Goal: Find specific page/section: Find specific page/section

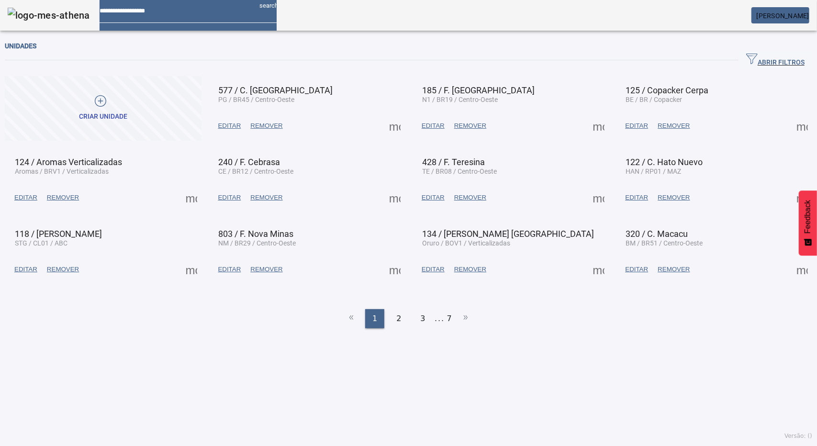
click at [787, 12] on span "[PERSON_NAME]" at bounding box center [783, 16] width 53 height 8
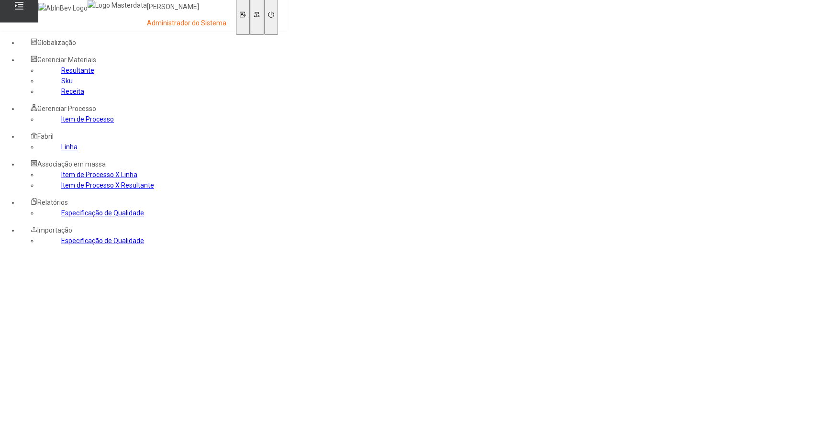
click at [108, 38] on div "Globalização" at bounding box center [106, 42] width 174 height 11
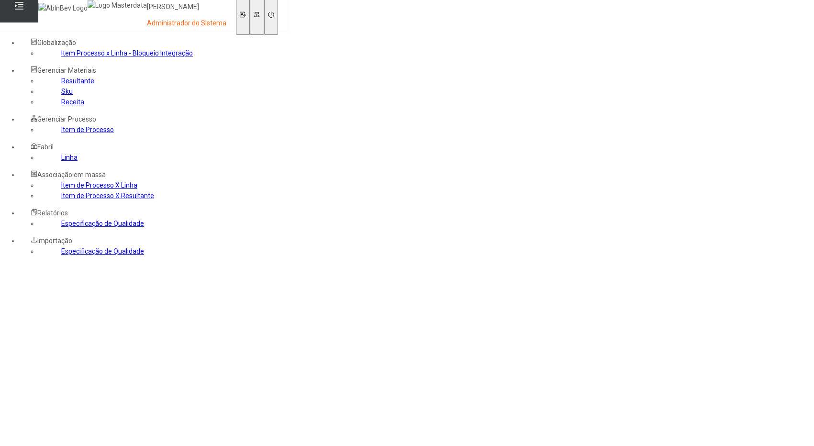
click at [61, 57] on link "Item Processo x Linha - Bloqueio Integração" at bounding box center [127, 53] width 132 height 8
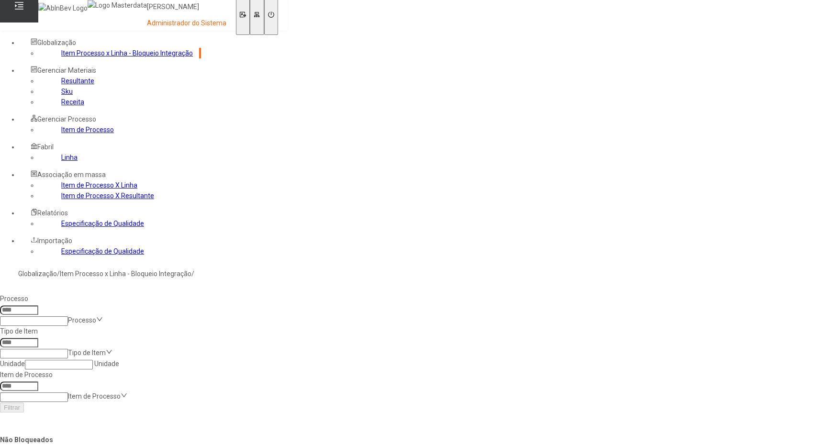
click at [68, 316] on input at bounding box center [34, 321] width 68 height 10
click at [38, 305] on input at bounding box center [19, 310] width 38 height 10
click at [68, 316] on input at bounding box center [34, 321] width 68 height 10
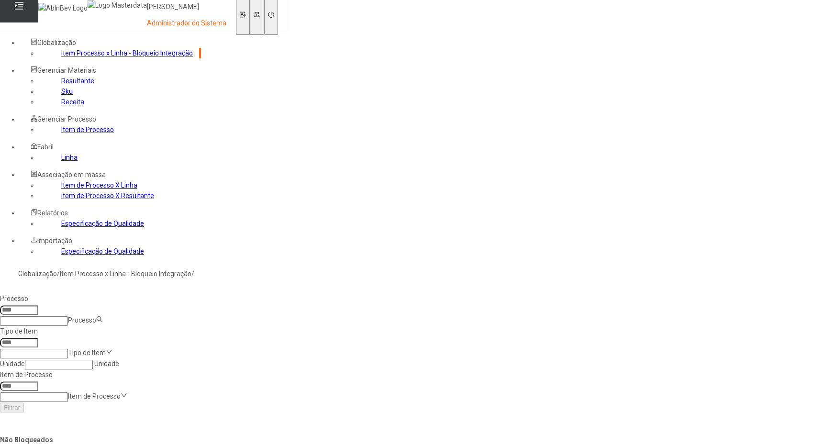
click at [68, 349] on input at bounding box center [34, 354] width 68 height 10
click at [119, 360] on nz-select-top-control "Unidade" at bounding box center [72, 364] width 94 height 8
click at [121, 413] on nz-select-top-control "Item de Processo" at bounding box center [60, 417] width 121 height 8
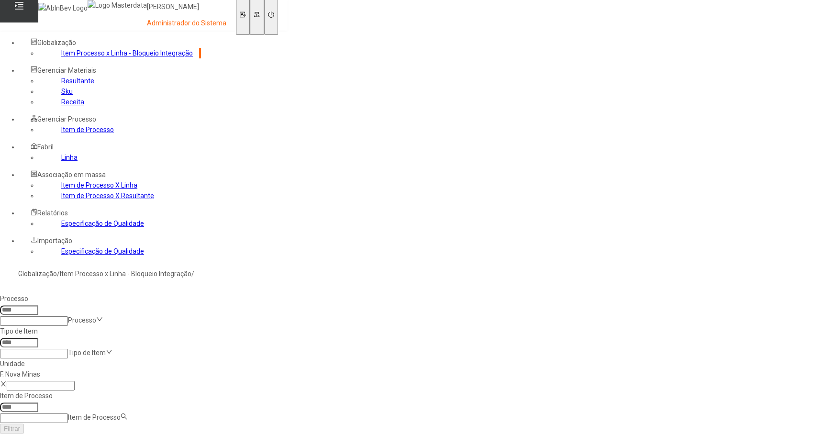
click at [201, 423] on div "Filtrar" at bounding box center [100, 428] width 201 height 11
click at [68, 316] on input at bounding box center [34, 321] width 68 height 10
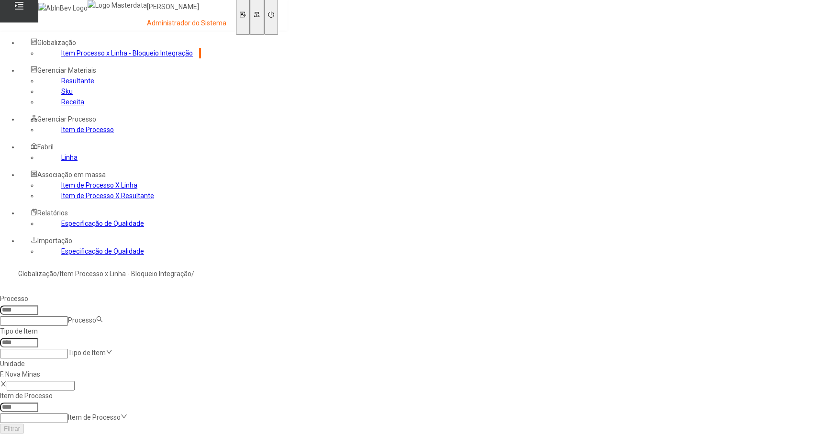
drag, startPoint x: 162, startPoint y: 206, endPoint x: 162, endPoint y: 197, distance: 9.1
click at [7, 380] on icon at bounding box center [3, 383] width 7 height 7
click at [68, 316] on input at bounding box center [34, 321] width 68 height 10
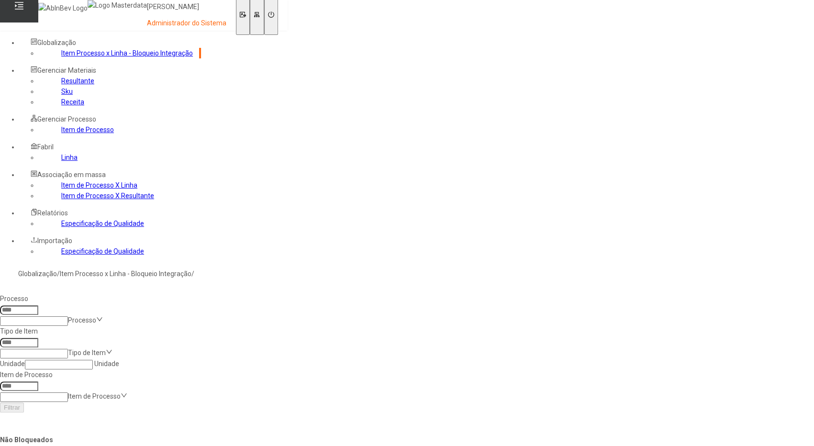
click at [61, 85] on link "Resultante" at bounding box center [77, 81] width 33 height 8
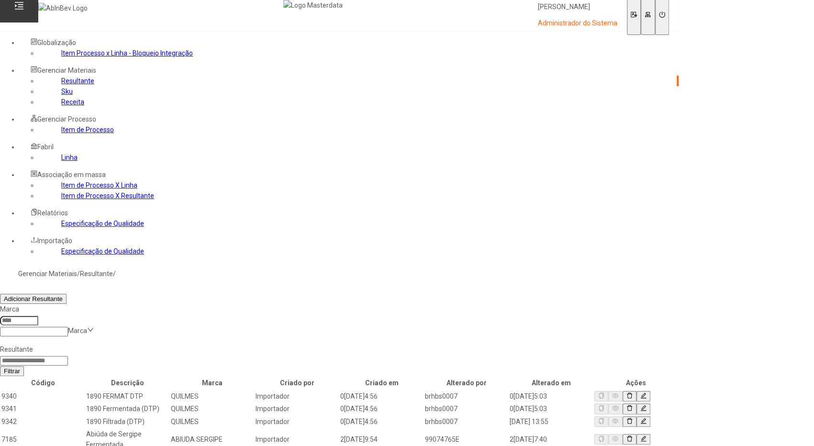
click at [74, 57] on link "Item Processo x Linha - Bloqueio Integração" at bounding box center [127, 53] width 132 height 8
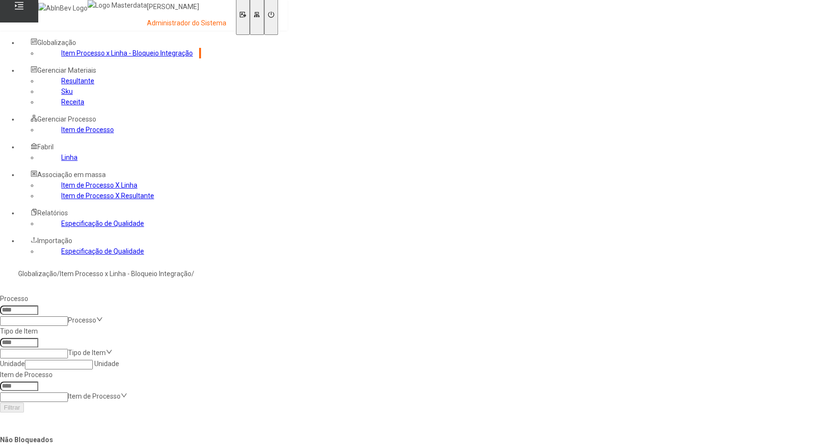
click at [68, 316] on input at bounding box center [34, 321] width 68 height 10
click at [152, 435] on h4 "Não Bloqueados" at bounding box center [100, 440] width 201 height 11
click at [119, 360] on nz-select-top-control "Unidade" at bounding box center [72, 364] width 94 height 8
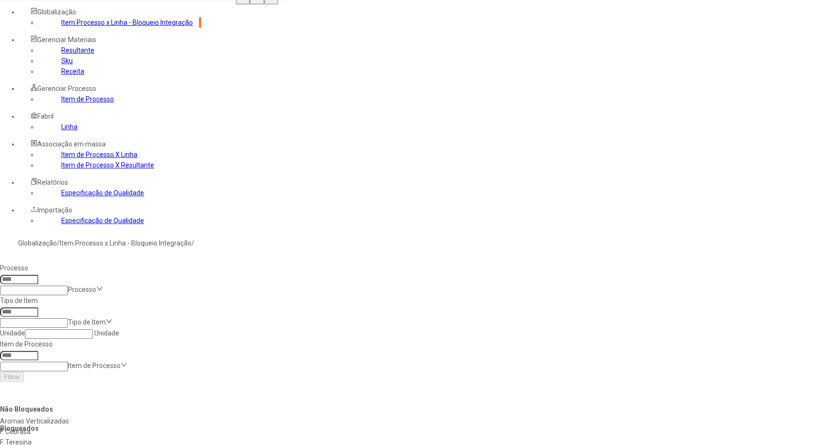
scroll to position [0, 0]
click at [205, 426] on div "F. Rio Janeiro" at bounding box center [159, 431] width 319 height 11
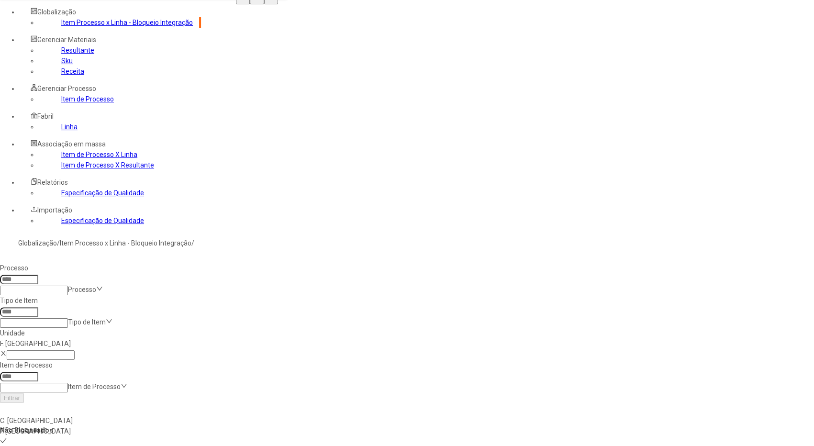
click at [201, 392] on div "Filtrar" at bounding box center [100, 397] width 201 height 11
click at [68, 318] on input at bounding box center [34, 323] width 68 height 10
click at [68, 383] on input at bounding box center [34, 388] width 68 height 10
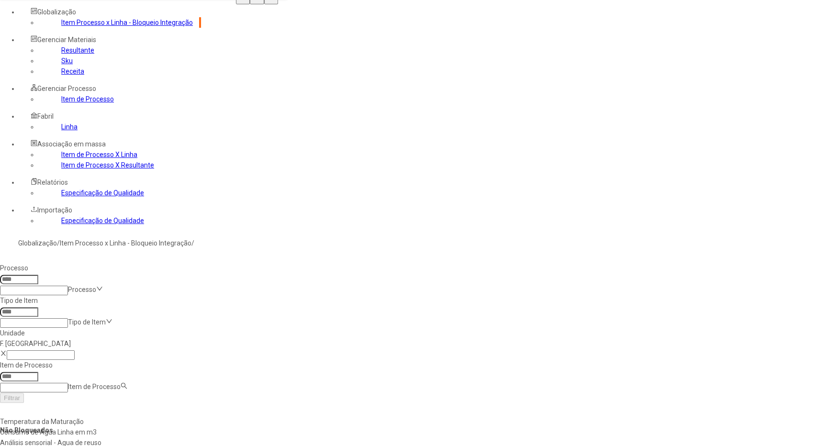
click at [201, 392] on div "Filtrar" at bounding box center [100, 397] width 201 height 11
click at [61, 54] on link "Resultante" at bounding box center [77, 50] width 33 height 8
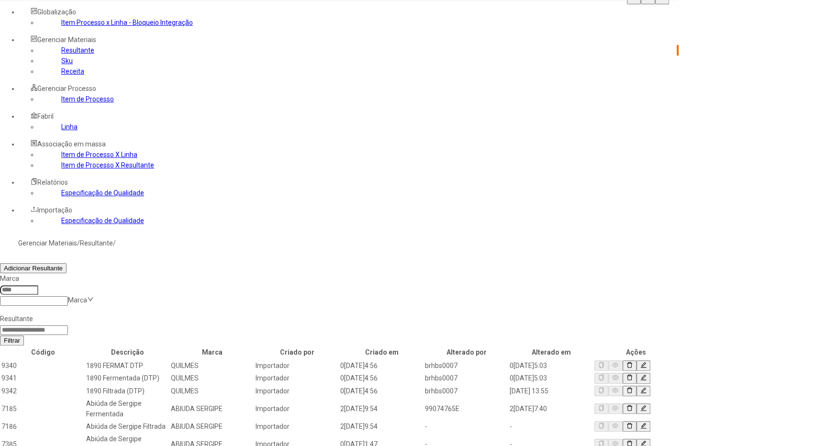
click at [61, 65] on link "Sku" at bounding box center [66, 61] width 11 height 8
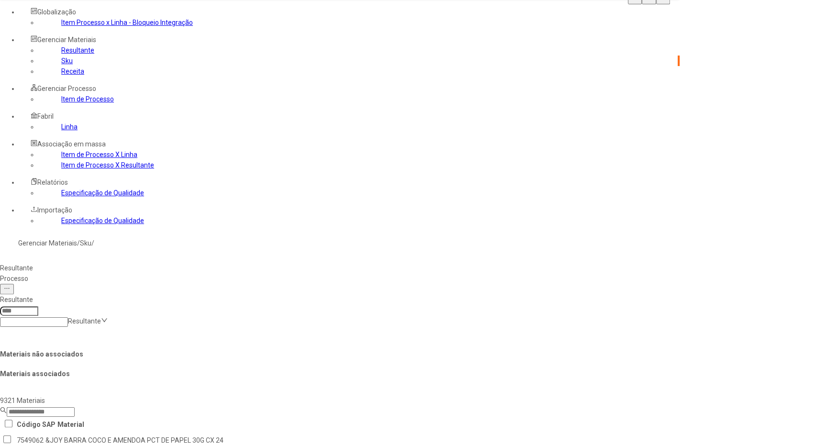
click at [61, 54] on link "Resultante" at bounding box center [77, 50] width 33 height 8
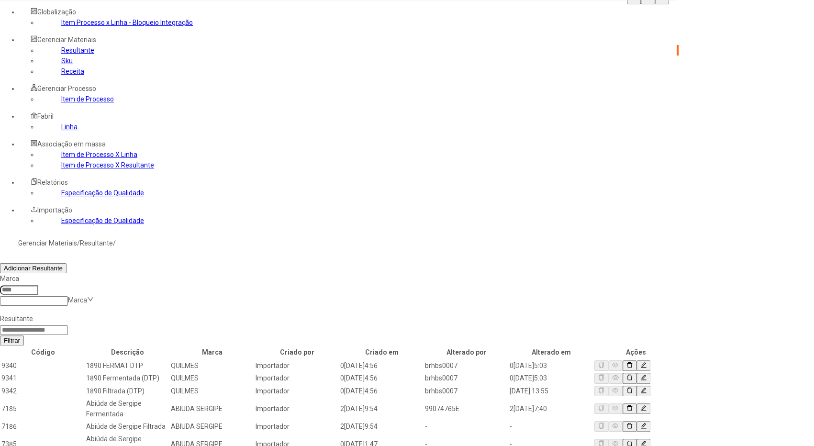
click at [61, 75] on link "Receita" at bounding box center [72, 71] width 23 height 8
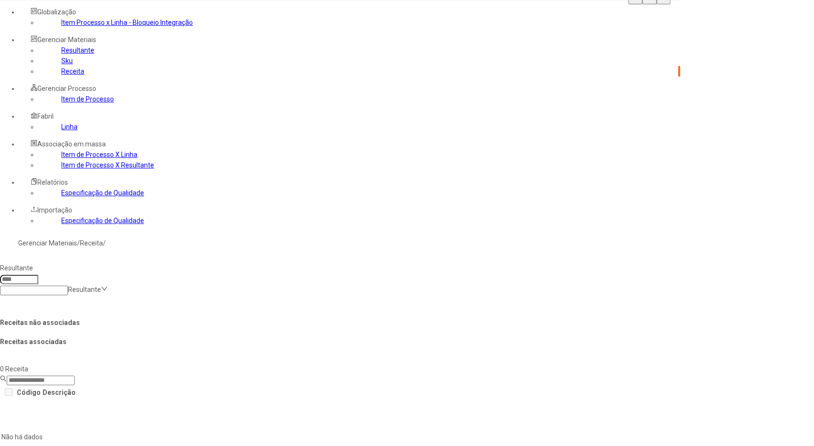
click at [61, 197] on link "Especificação de Qualidade" at bounding box center [102, 193] width 83 height 8
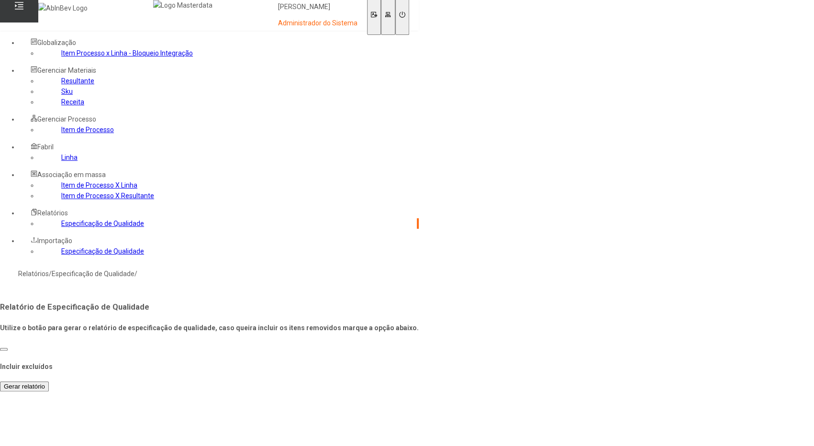
click at [70, 200] on link "Item de Processo X Resultante" at bounding box center [107, 196] width 93 height 8
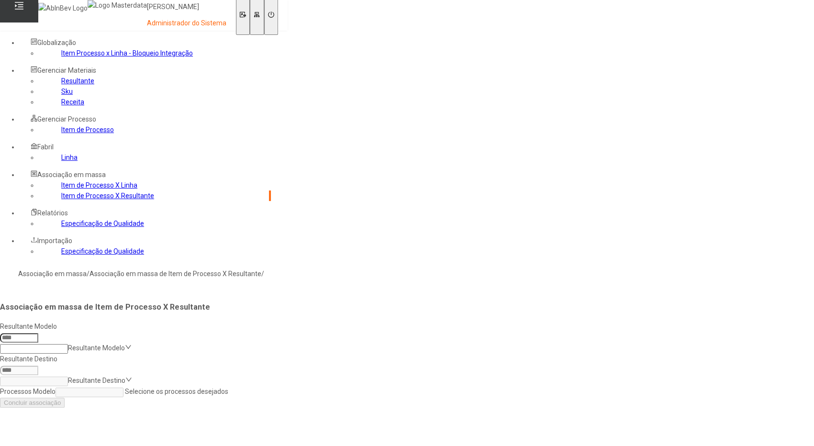
click at [62, 189] on link "Item de Processo X Linha" at bounding box center [99, 185] width 76 height 8
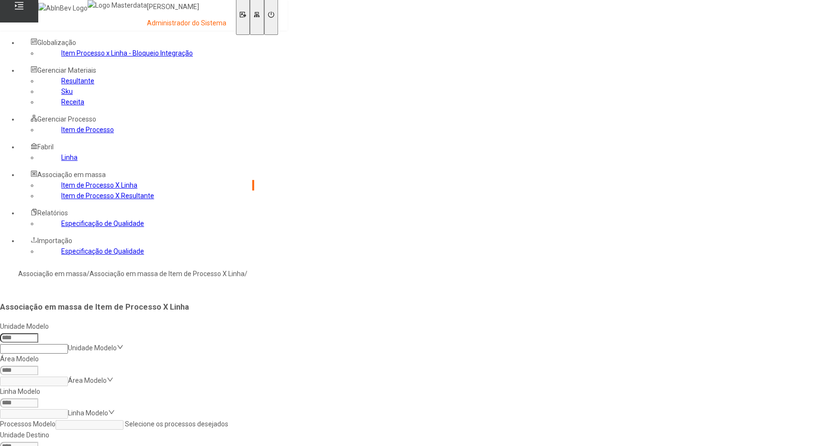
click at [76, 57] on link "Item Processo x Linha - Bloqueio Integração" at bounding box center [127, 53] width 132 height 8
